Goal: Transaction & Acquisition: Book appointment/travel/reservation

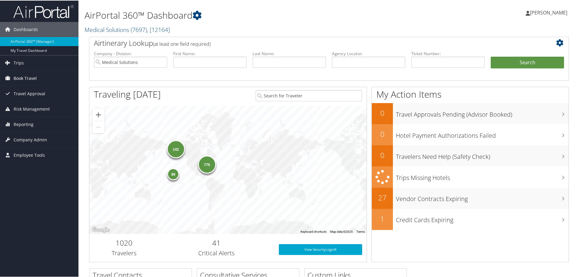
click at [28, 78] on span "Book Travel" at bounding box center [25, 77] width 23 height 15
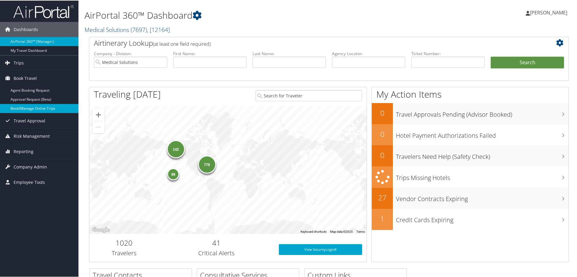
click at [37, 109] on link "Book/Manage Online Trips" at bounding box center [39, 107] width 78 height 9
